Goal: Information Seeking & Learning: Learn about a topic

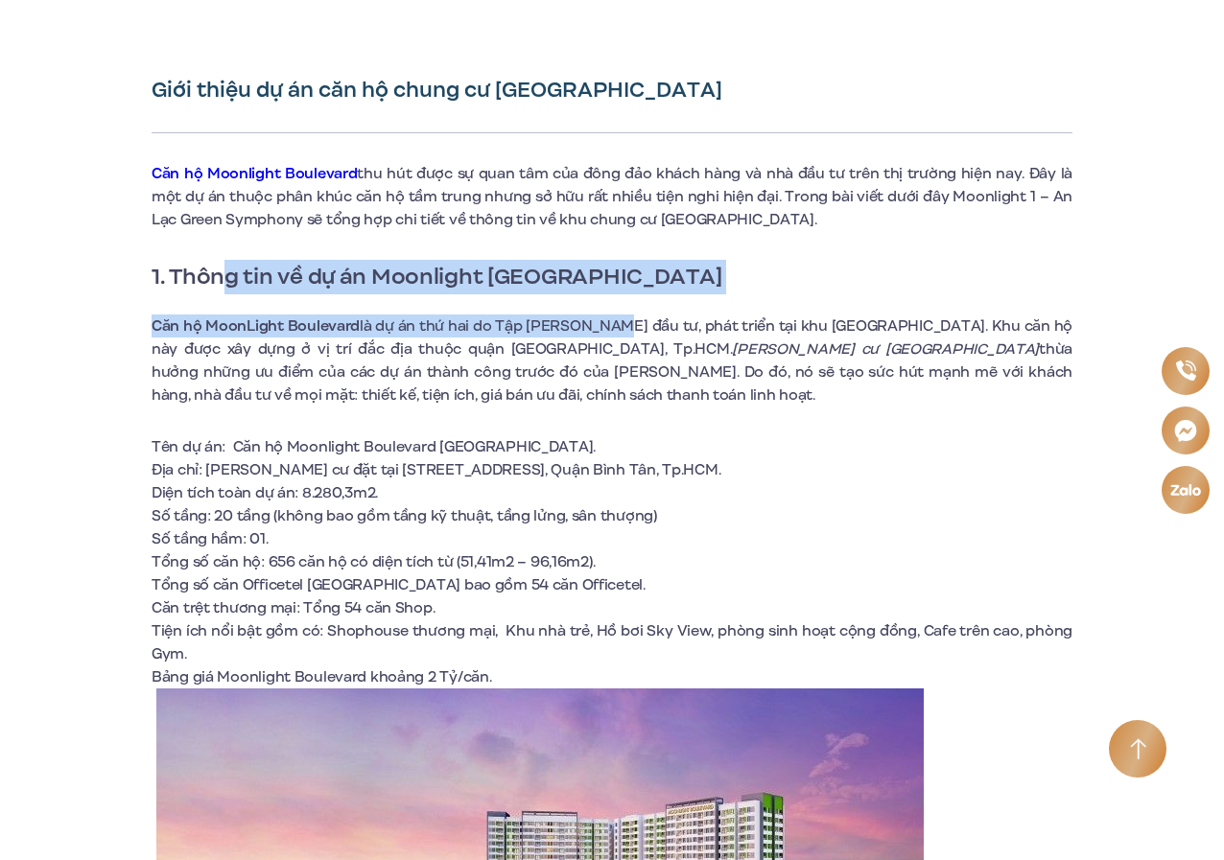
drag, startPoint x: 222, startPoint y: 271, endPoint x: 614, endPoint y: 306, distance: 393.8
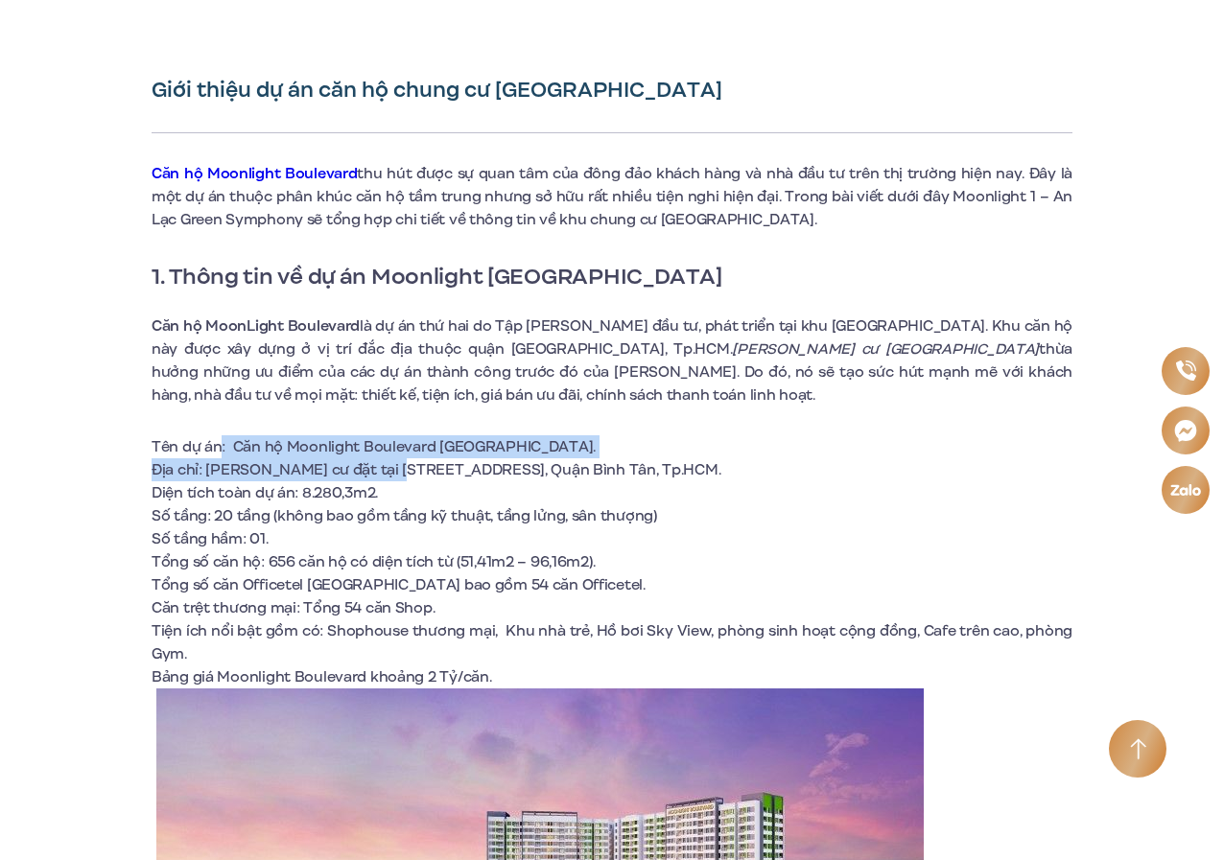
drag, startPoint x: 217, startPoint y: 438, endPoint x: 418, endPoint y: 470, distance: 203.9
click at [397, 470] on ul "Tên dự án: Căn hộ Moonlight Boulevard [GEOGRAPHIC_DATA]. Địa chỉ: Chung cư đặ…" at bounding box center [612, 561] width 921 height 253
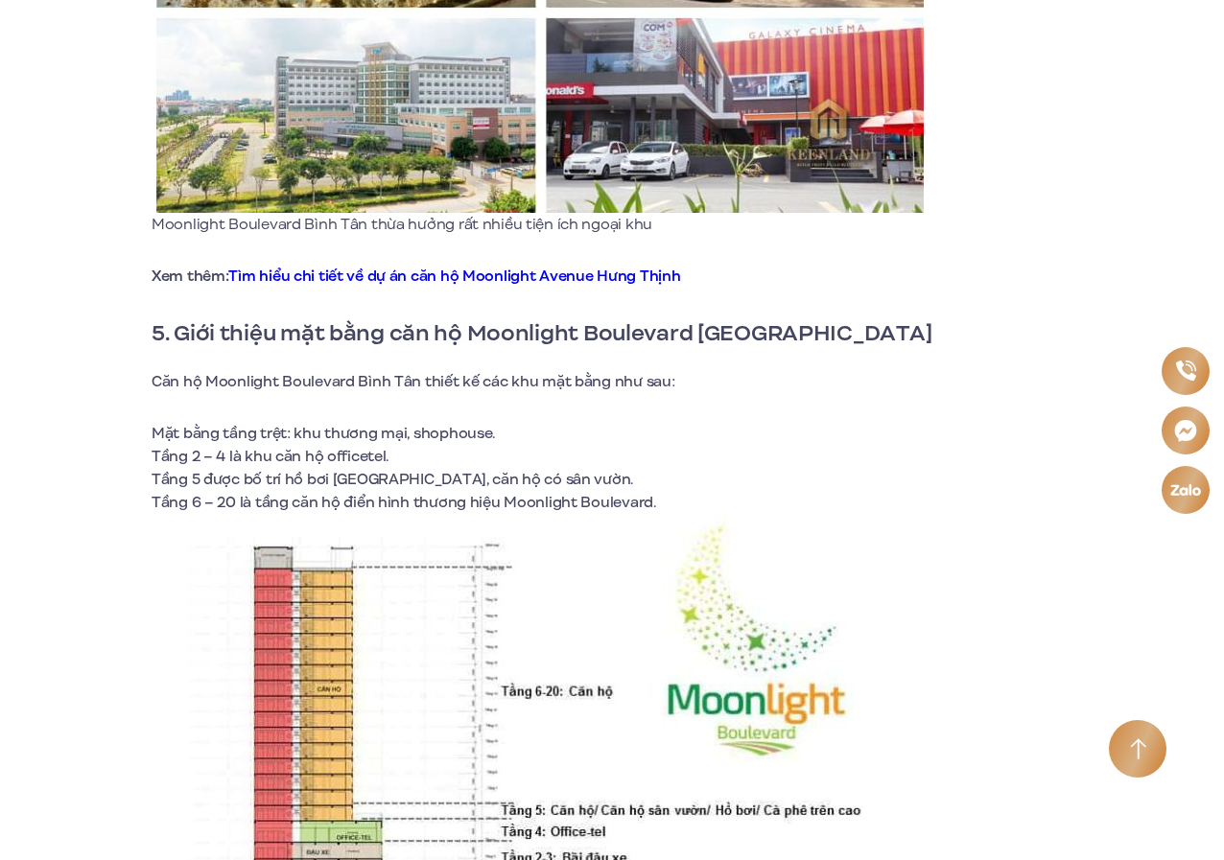
scroll to position [5563, 0]
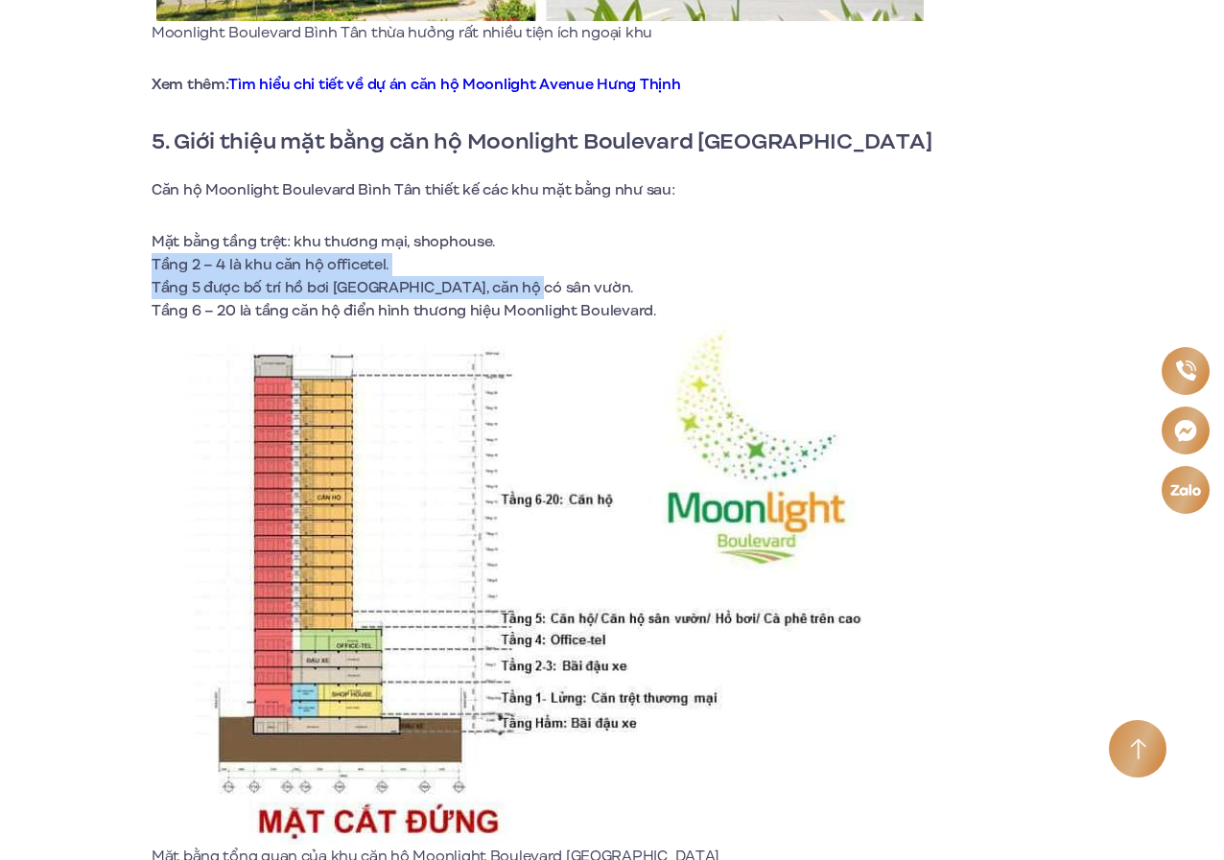
drag, startPoint x: 153, startPoint y: 260, endPoint x: 542, endPoint y: 287, distance: 390.3
click at [537, 286] on ul "Mặt bằng tầng trệt: khu thương mại, shophouse. Tầng 2 – 4 là khu căn hộ officet…" at bounding box center [612, 276] width 921 height 92
click at [561, 292] on li "Tầng 5 được bố trí hồ bơi [GEOGRAPHIC_DATA], căn hộ có sân vườn." at bounding box center [612, 287] width 921 height 23
drag, startPoint x: 154, startPoint y: 281, endPoint x: 535, endPoint y: 284, distance: 380.8
click at [535, 284] on li "Tầng 5 được bố trí hồ bơi [GEOGRAPHIC_DATA], căn hộ có sân vườn." at bounding box center [612, 287] width 921 height 23
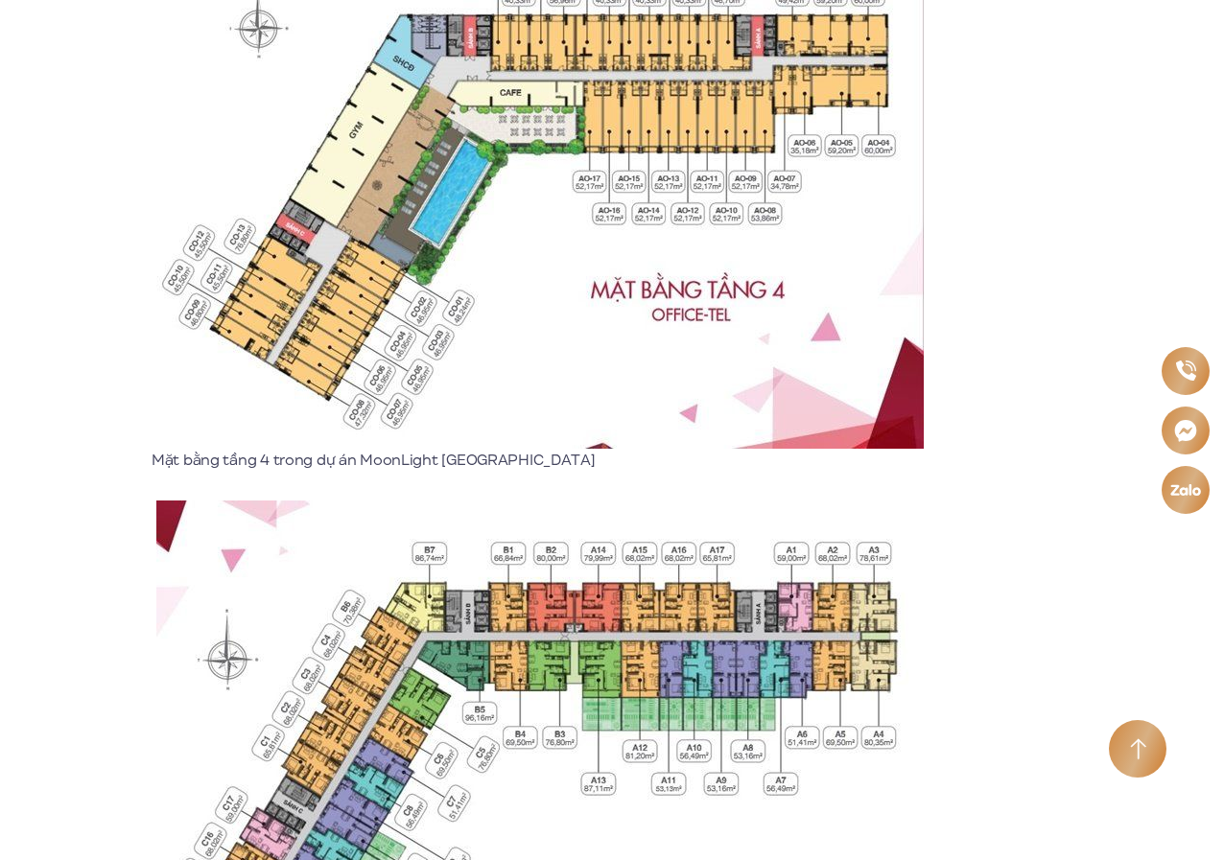
scroll to position [7961, 0]
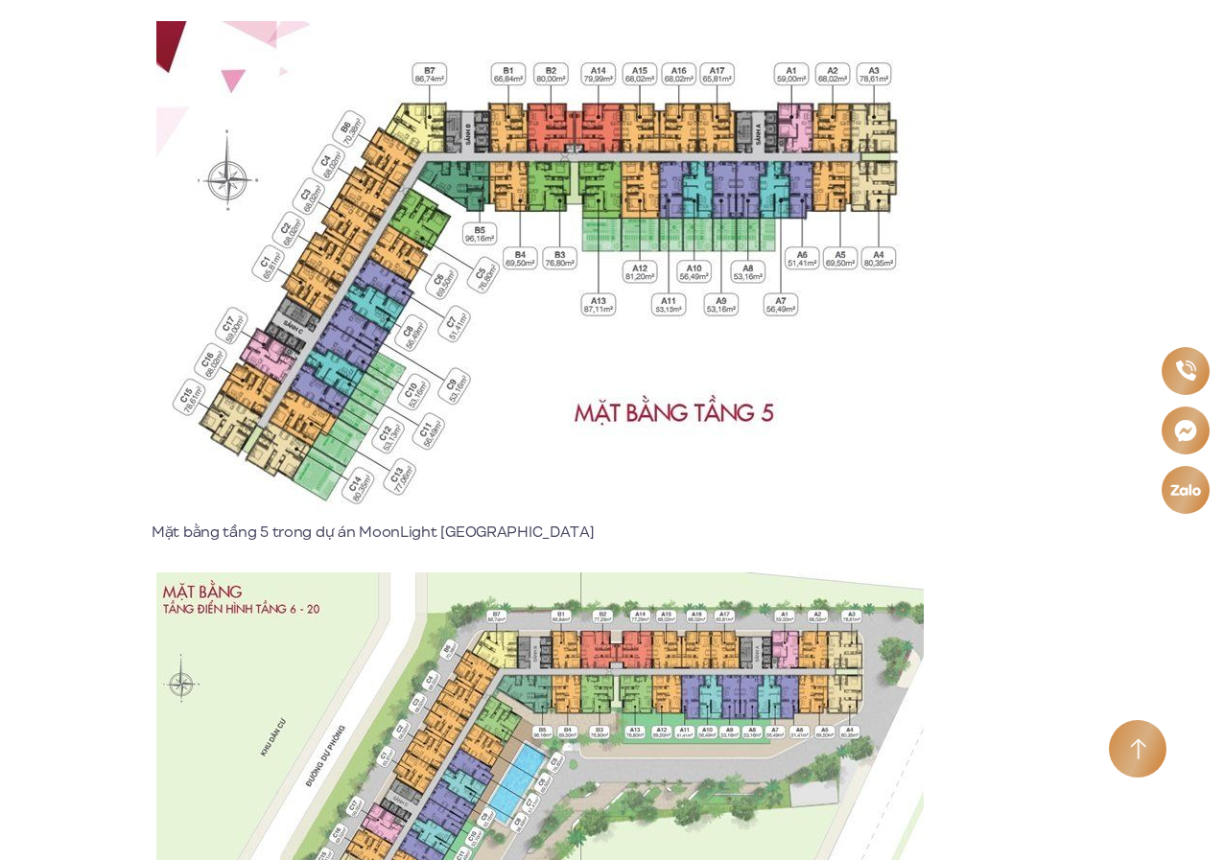
click at [426, 323] on img at bounding box center [539, 271] width 767 height 500
click at [563, 323] on img at bounding box center [539, 271] width 767 height 500
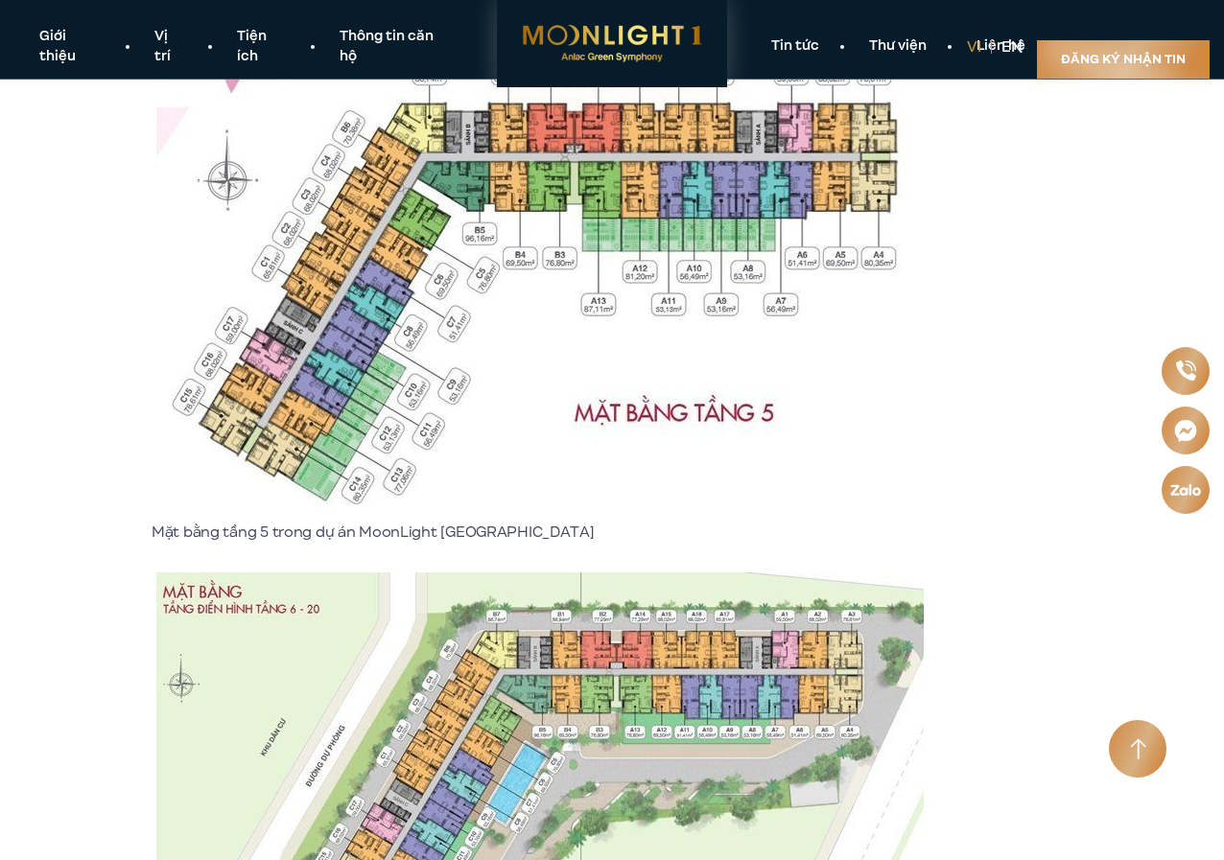
scroll to position [7769, 0]
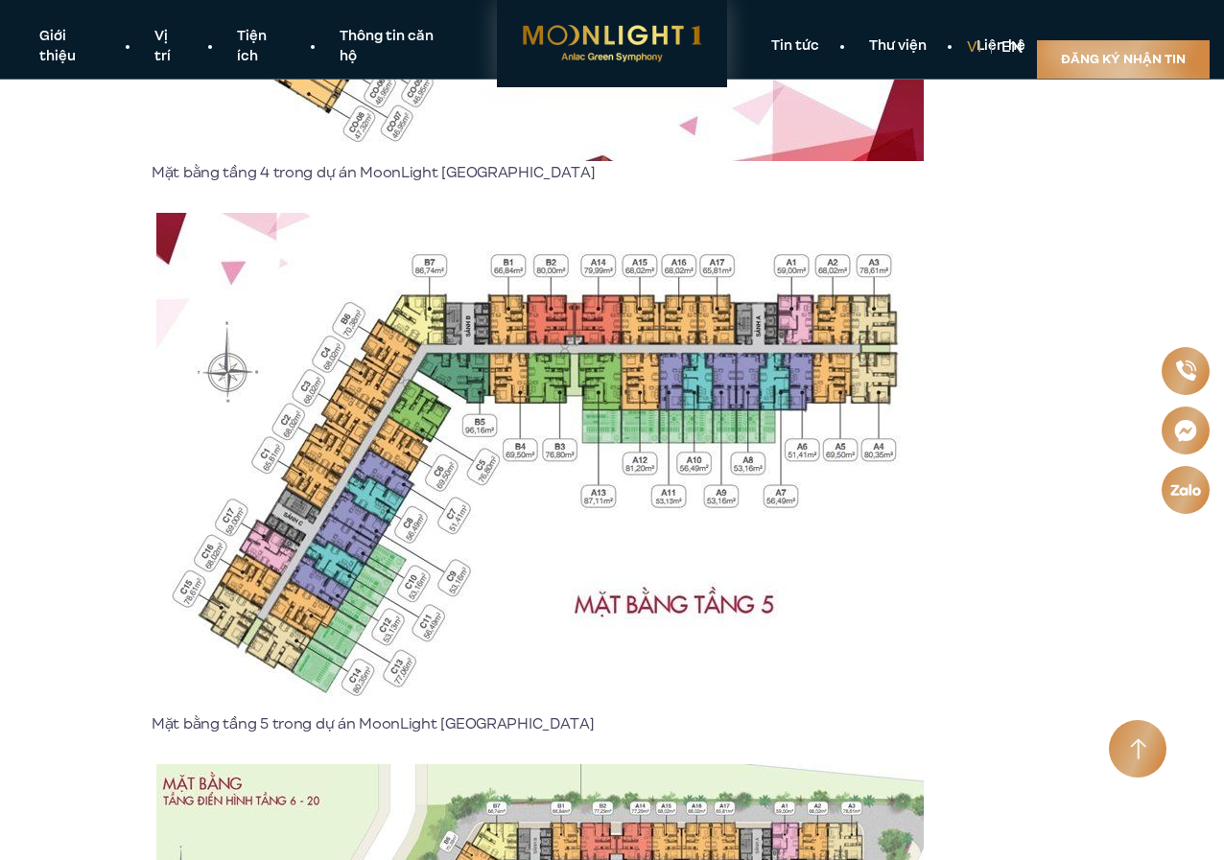
click at [564, 395] on img at bounding box center [539, 463] width 767 height 500
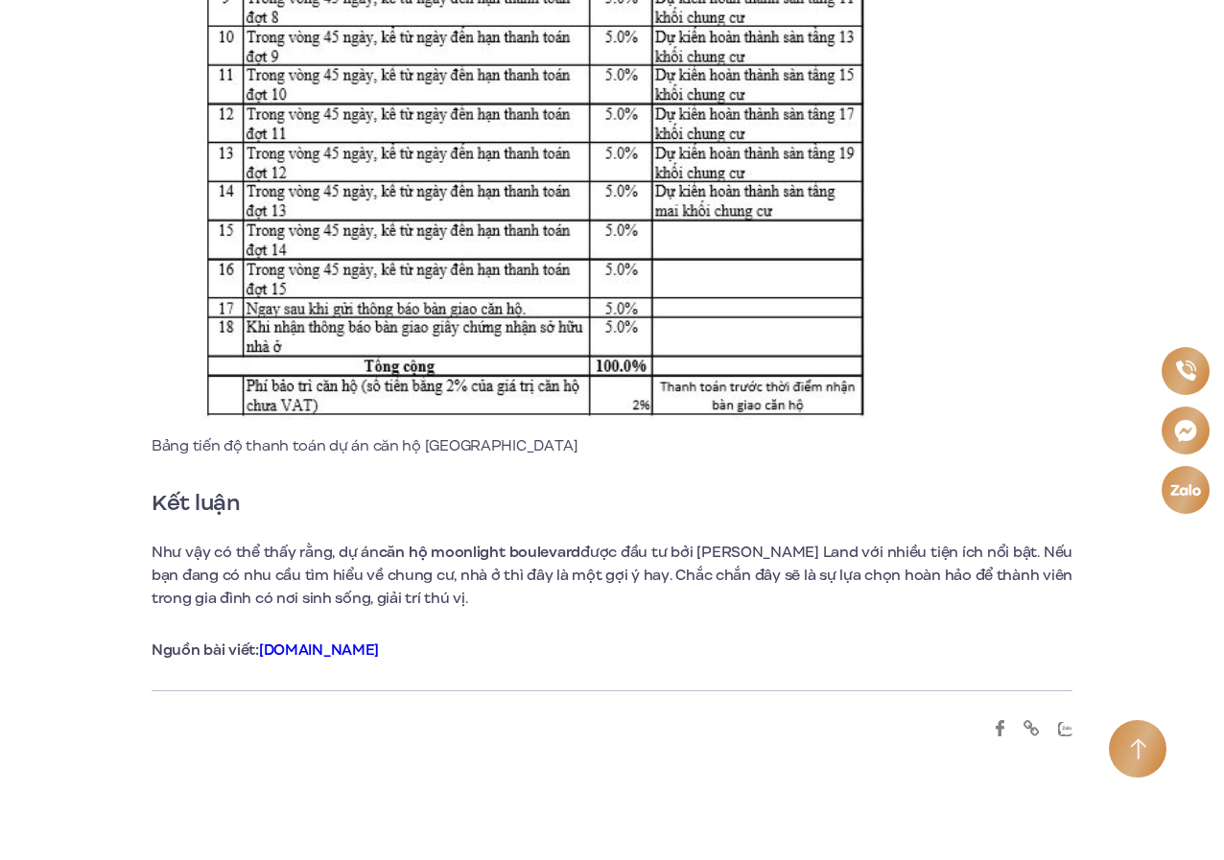
scroll to position [15826, 0]
